Goal: Task Accomplishment & Management: Manage account settings

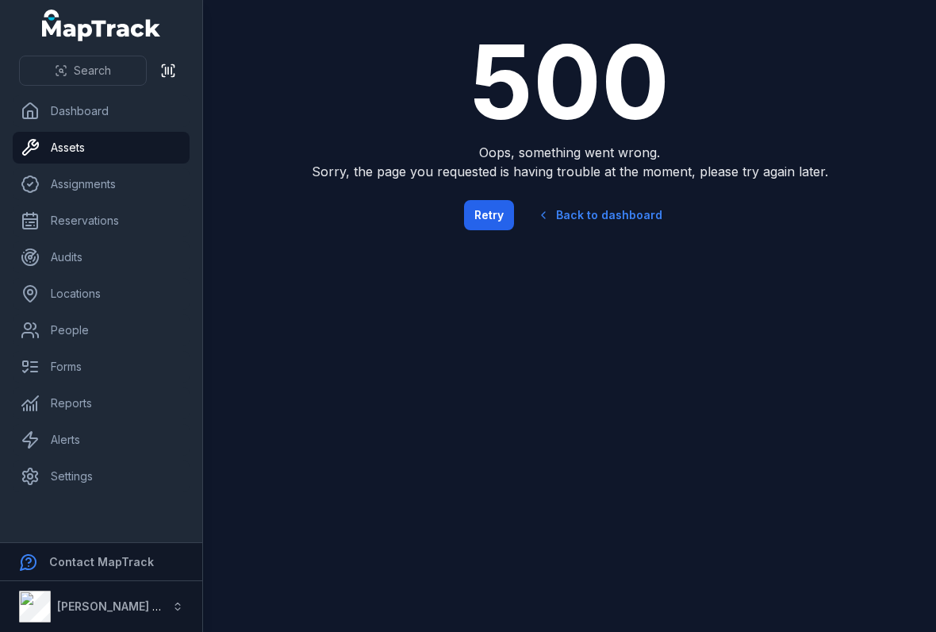
click at [505, 208] on button "Retry" at bounding box center [489, 215] width 50 height 30
click at [494, 219] on button "Retry" at bounding box center [489, 215] width 50 height 30
click at [505, 206] on button "Retry" at bounding box center [489, 215] width 50 height 30
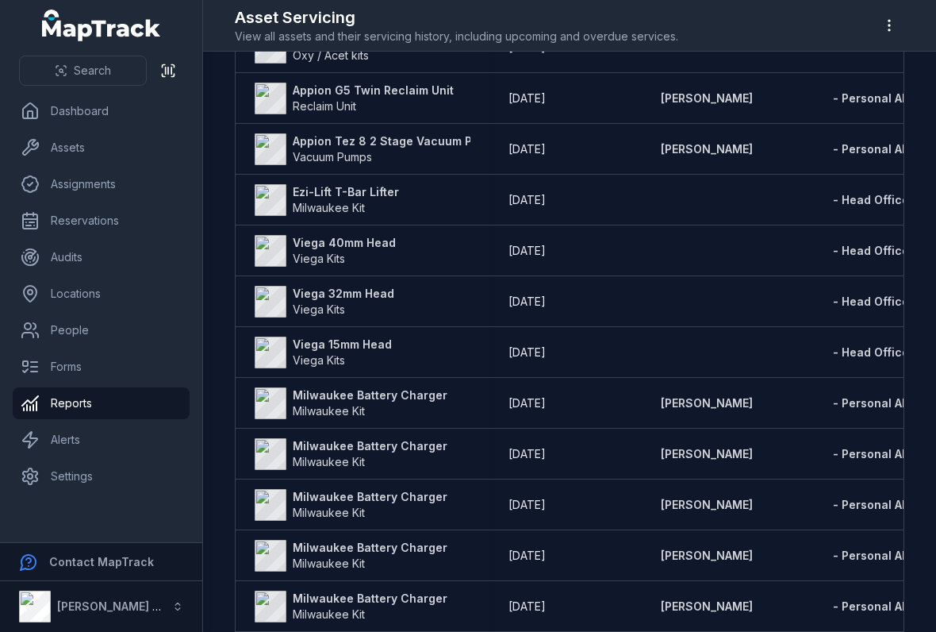
scroll to position [574, 0]
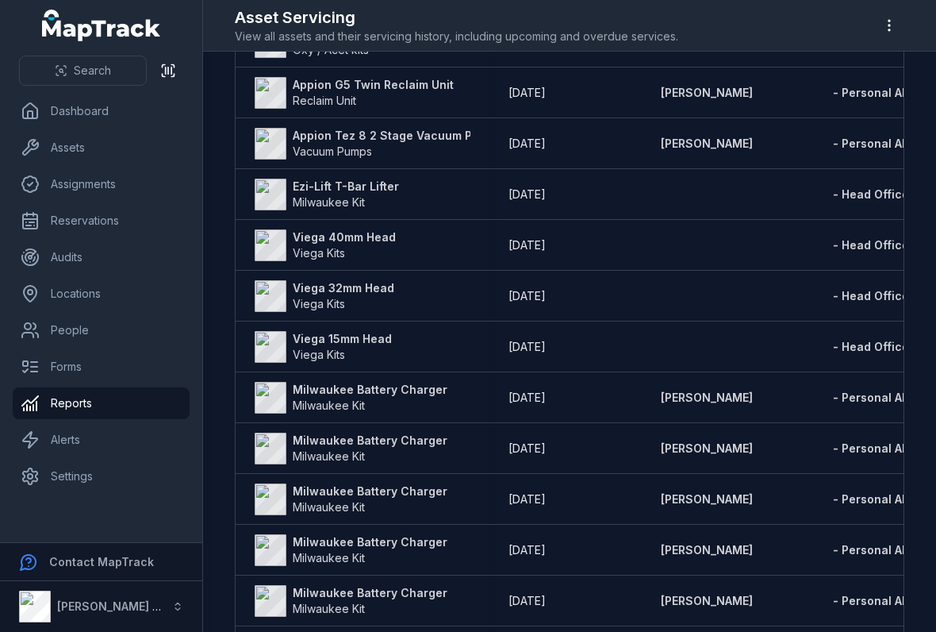
click at [320, 230] on strong "Viega 40mm Head" at bounding box center [344, 237] width 103 height 16
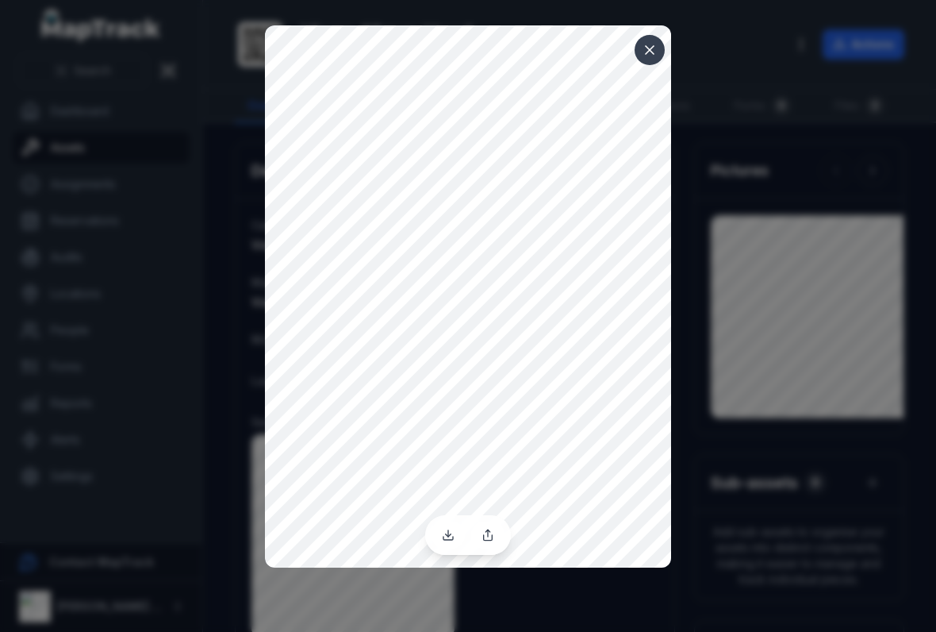
click at [653, 47] on icon at bounding box center [650, 50] width 8 height 8
click at [657, 56] on icon at bounding box center [650, 50] width 16 height 16
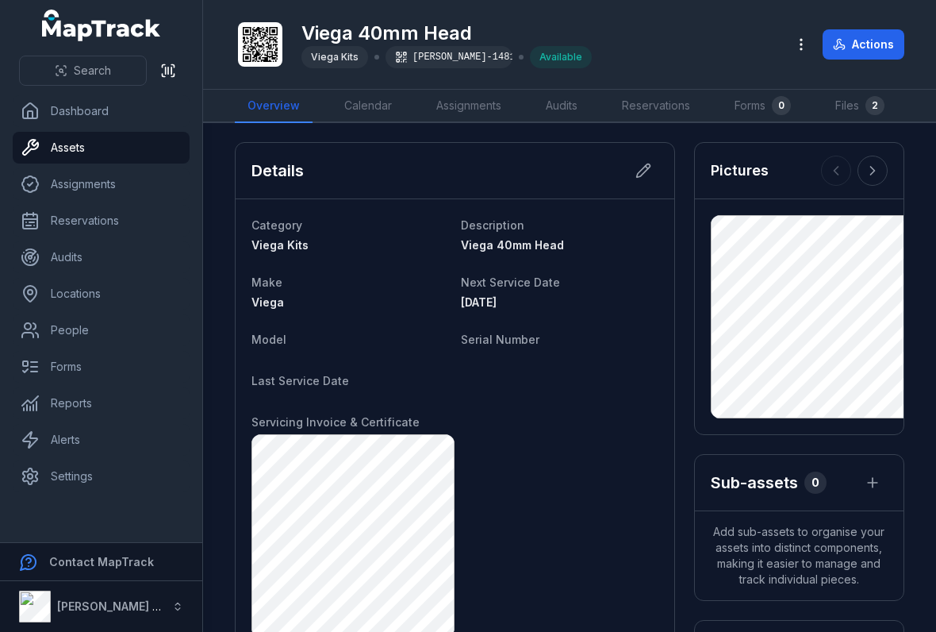
click at [627, 179] on div "Details" at bounding box center [455, 171] width 439 height 56
click at [658, 167] on button at bounding box center [643, 171] width 30 height 30
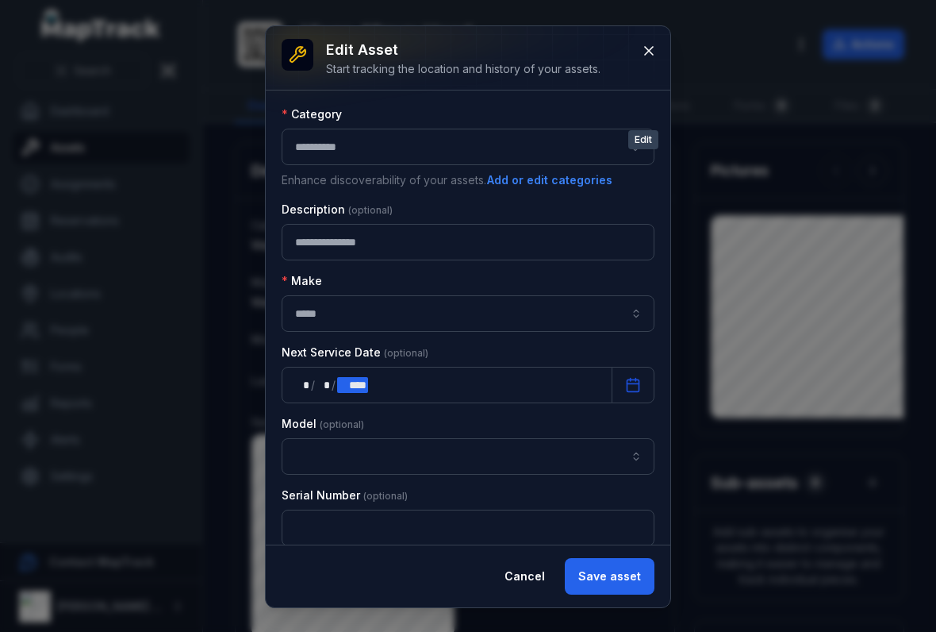
click at [535, 367] on div "** * / ** * / **** ****" at bounding box center [447, 385] width 331 height 37
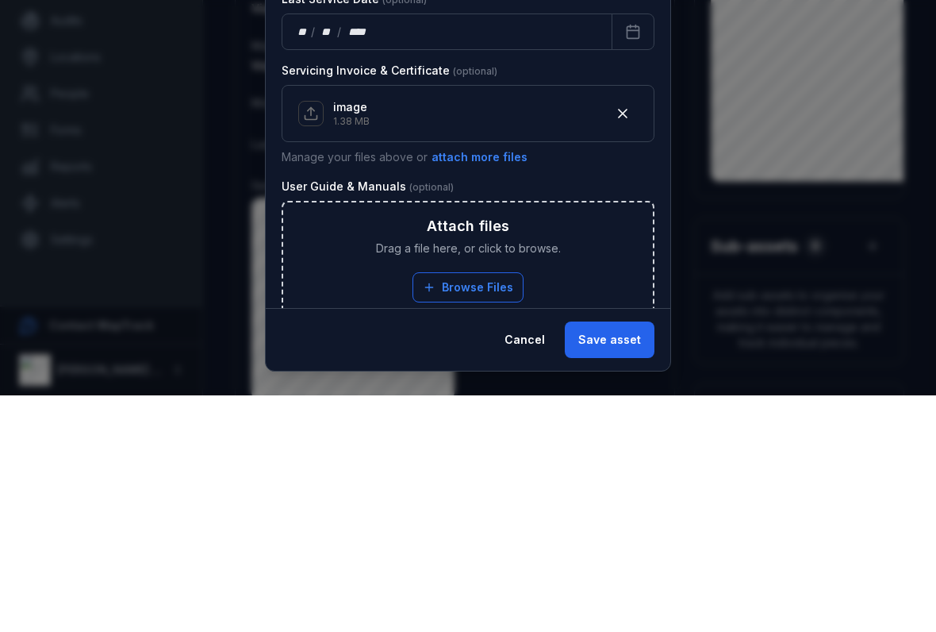
scroll to position [324, 0]
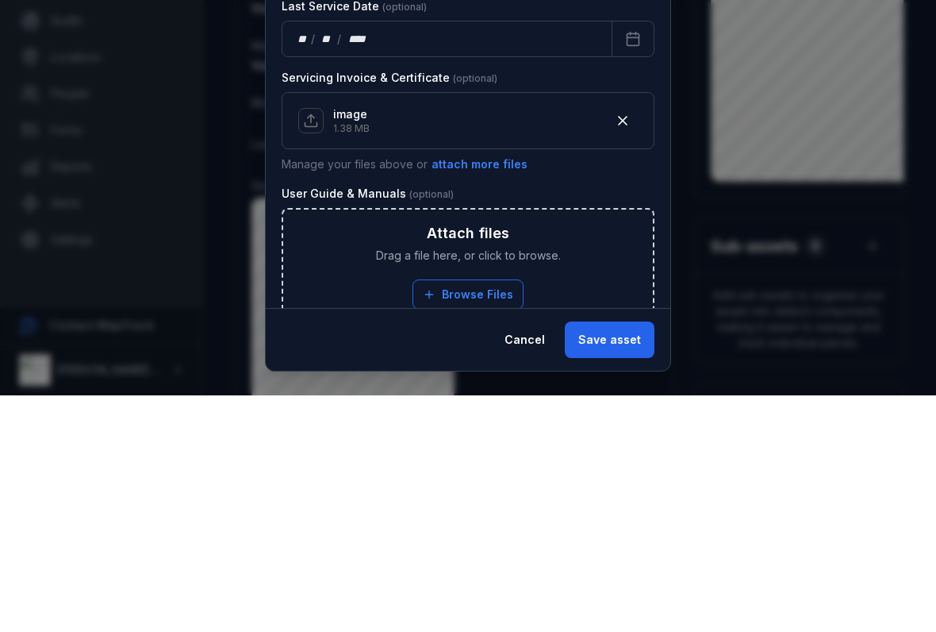
click at [622, 349] on icon "button" at bounding box center [623, 357] width 16 height 16
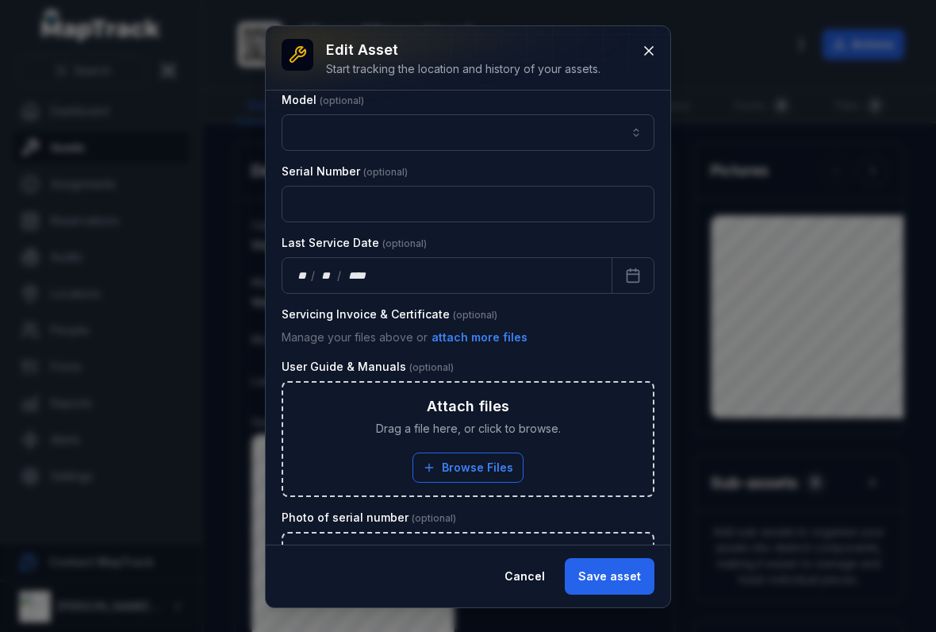
click at [623, 563] on button "Save asset" at bounding box center [610, 576] width 90 height 37
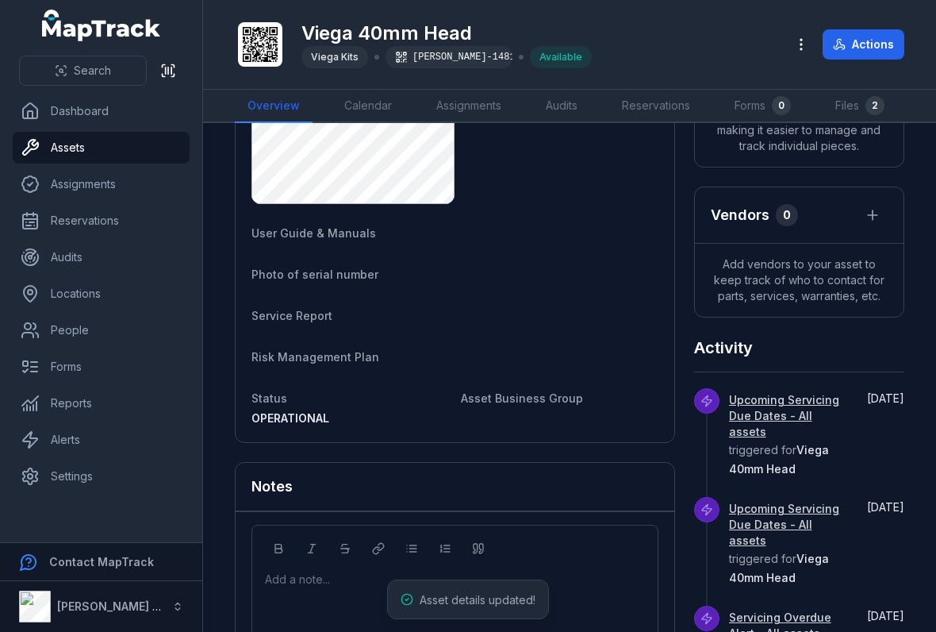
scroll to position [505, 0]
